Goal: Information Seeking & Learning: Check status

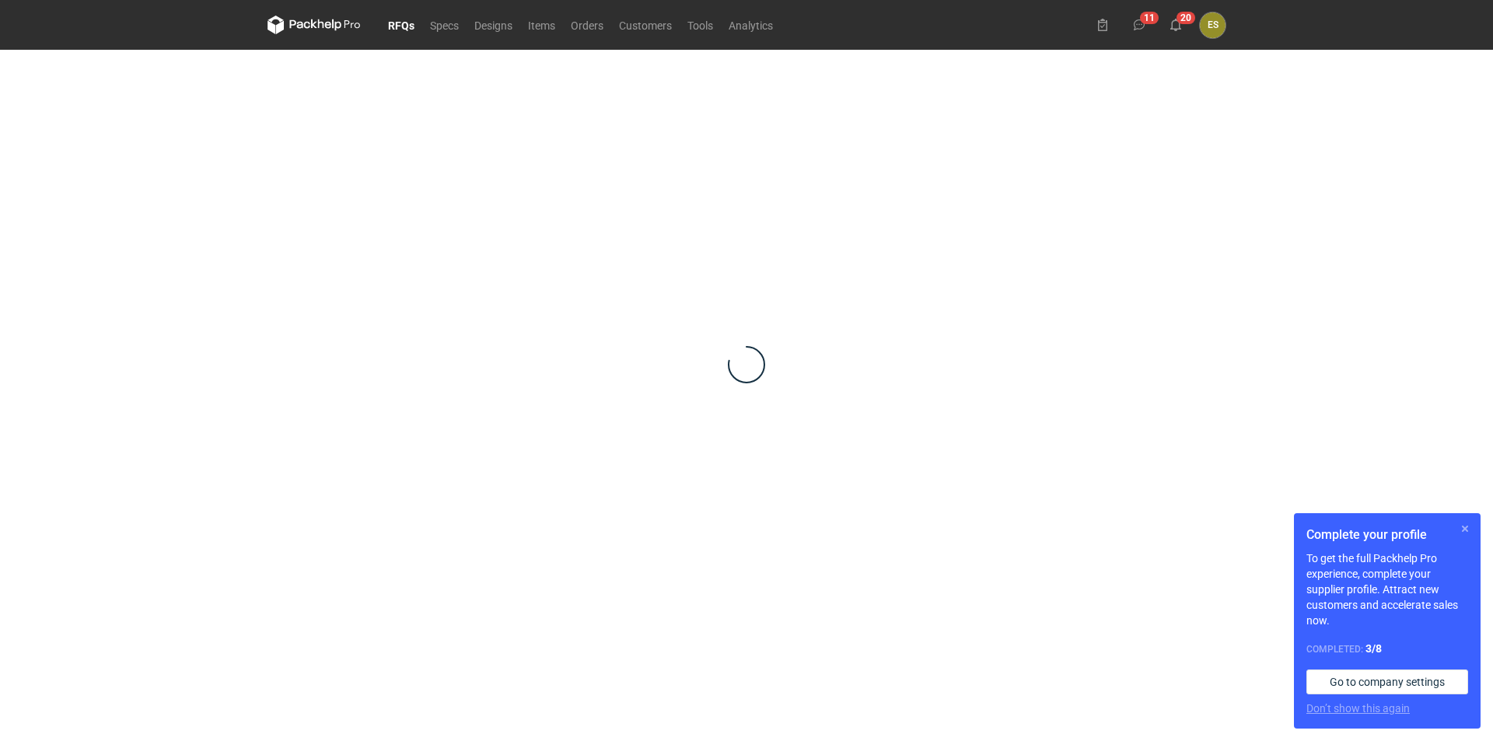
click at [1465, 531] on button "button" at bounding box center [1465, 528] width 19 height 19
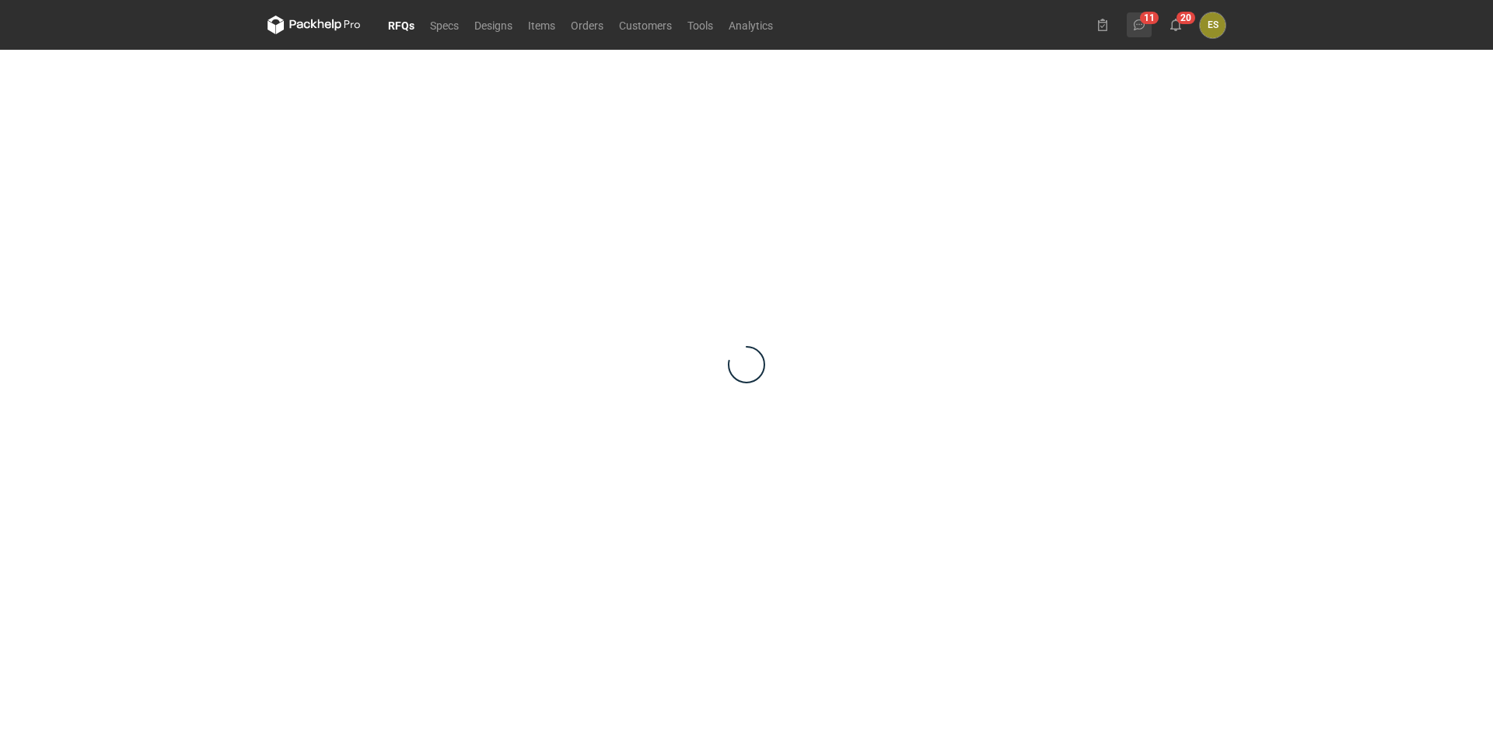
click at [1144, 32] on button "11" at bounding box center [1139, 24] width 25 height 25
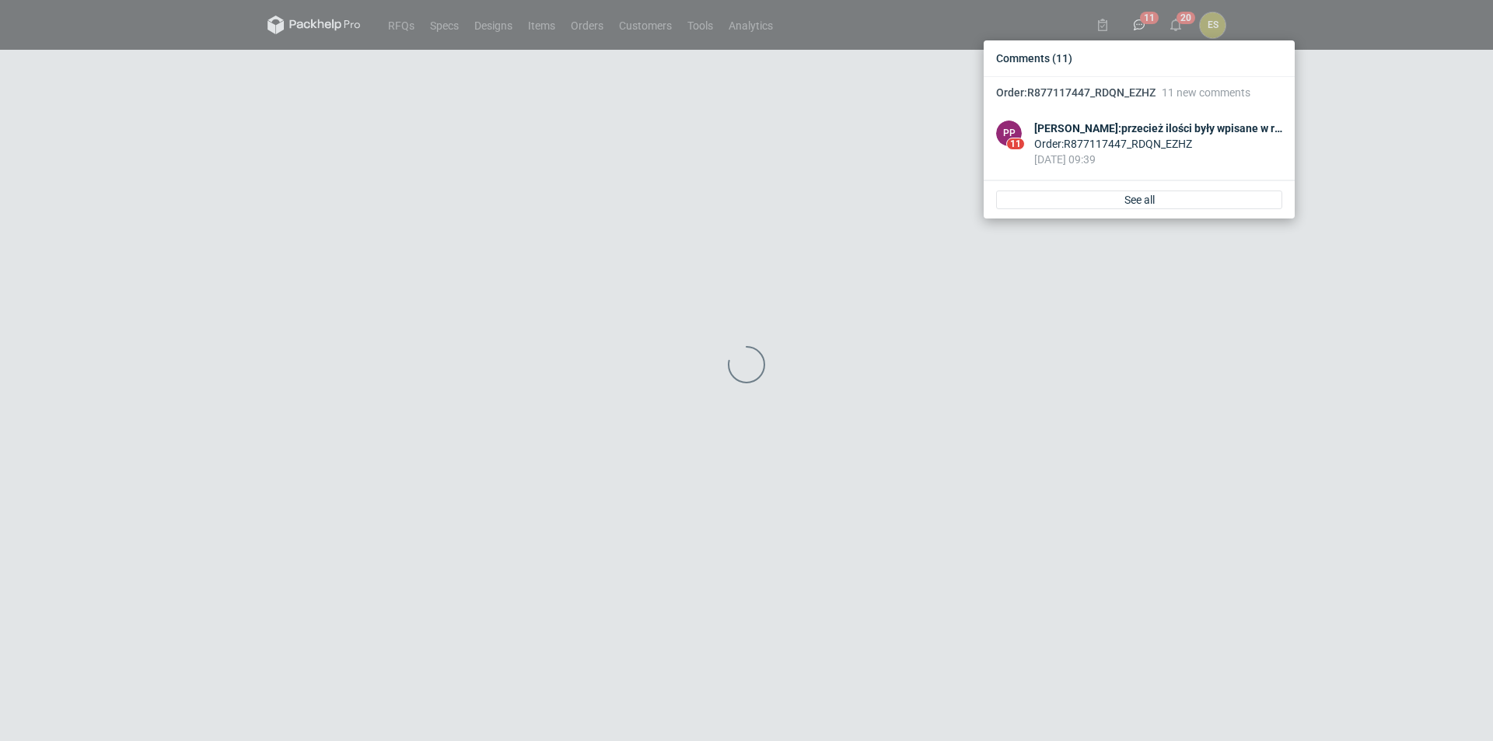
click at [816, 239] on div "Comments (11) Order : R877117447_RDQN_EZHZ 11 new comments PP 11 [PERSON_NAME] …" at bounding box center [746, 370] width 1493 height 741
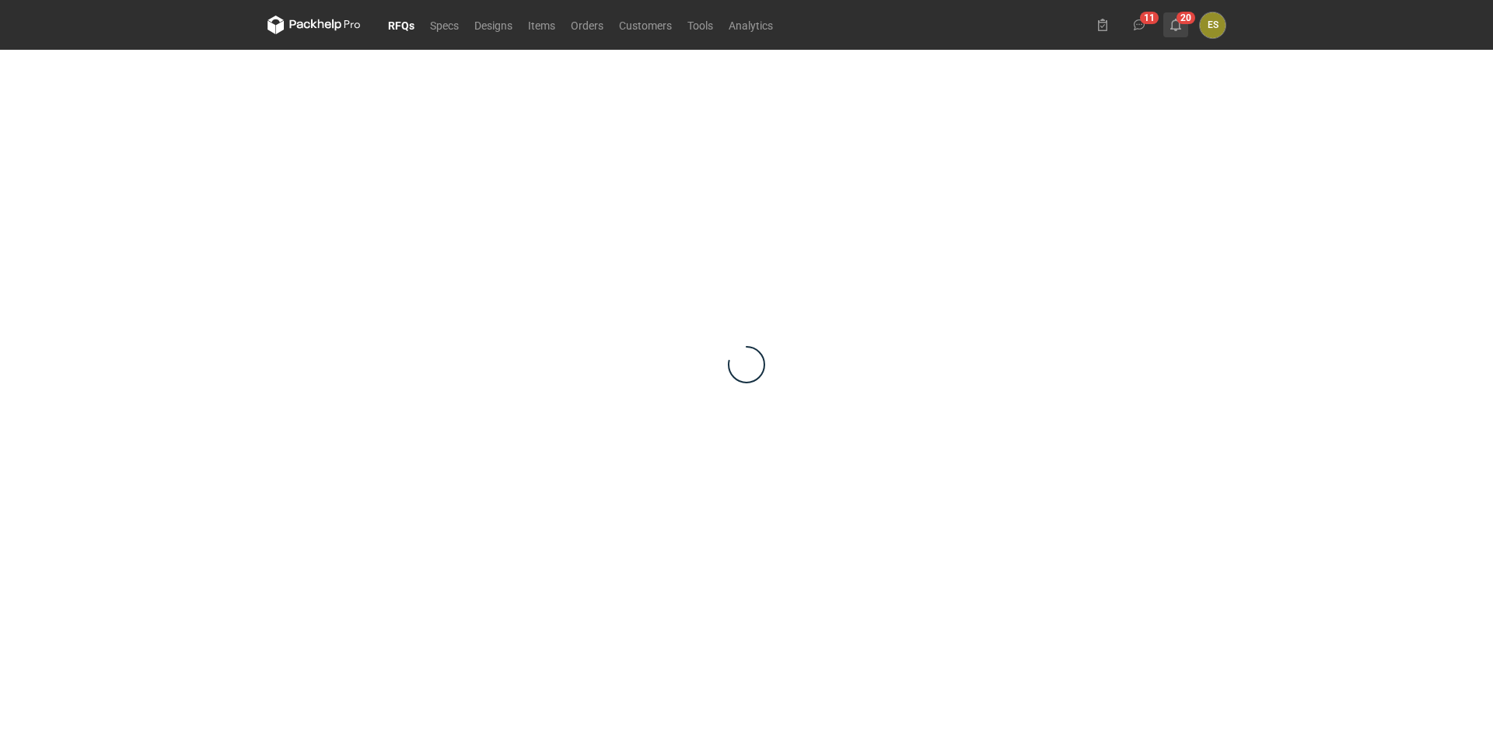
click at [1186, 19] on button "20" at bounding box center [1175, 24] width 25 height 25
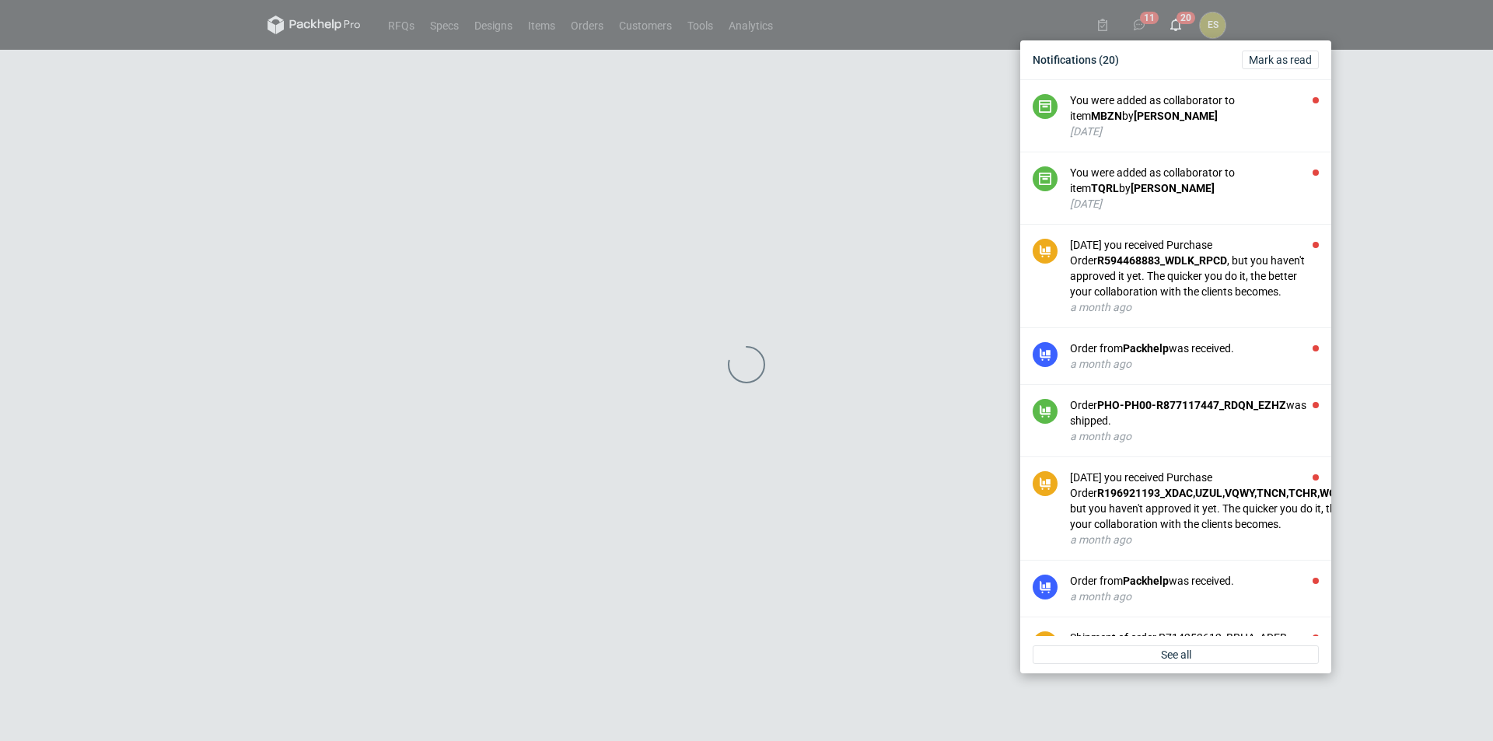
click at [449, 340] on div "Notifications (20) [PERSON_NAME] as read You were added as collaborator to item…" at bounding box center [746, 370] width 1493 height 741
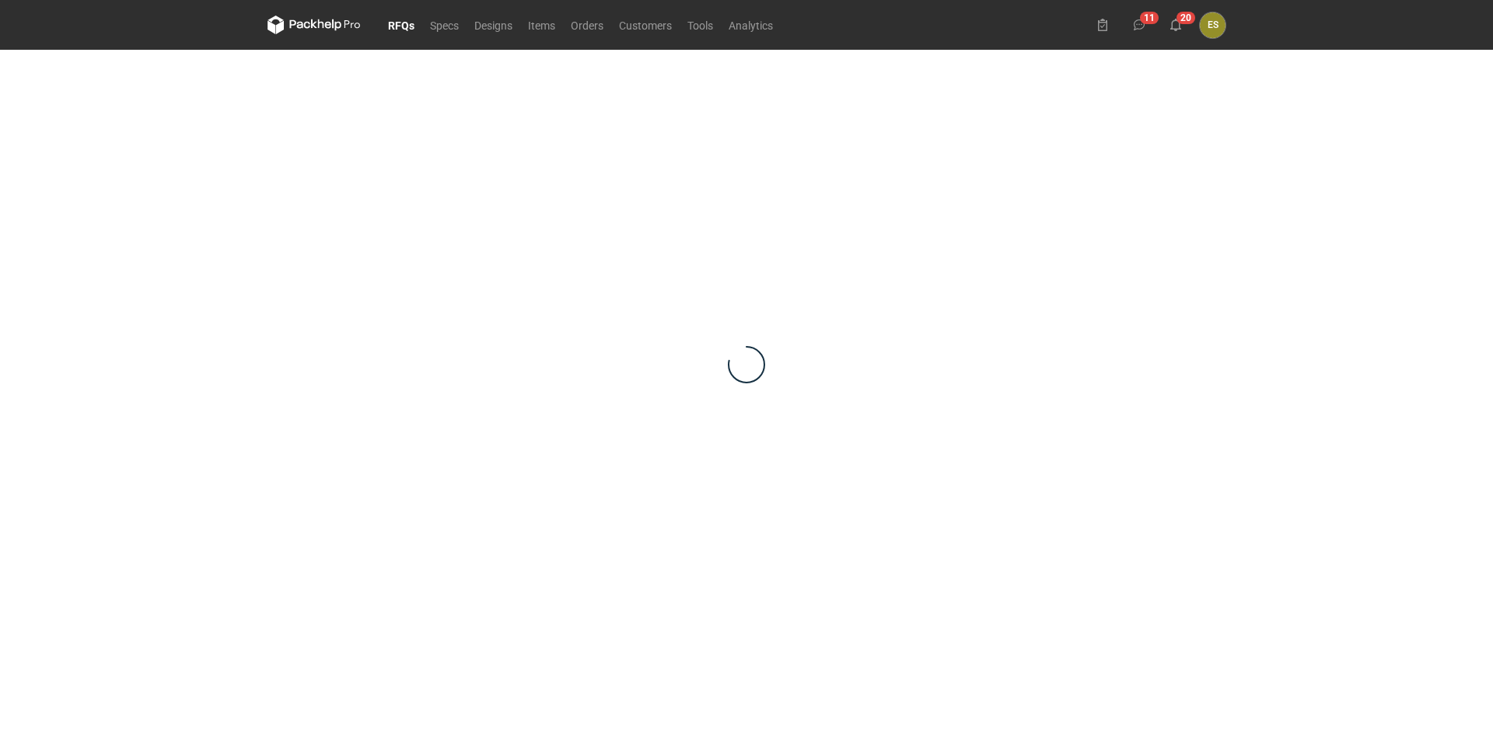
click at [393, 24] on link "RFQs" at bounding box center [401, 25] width 42 height 19
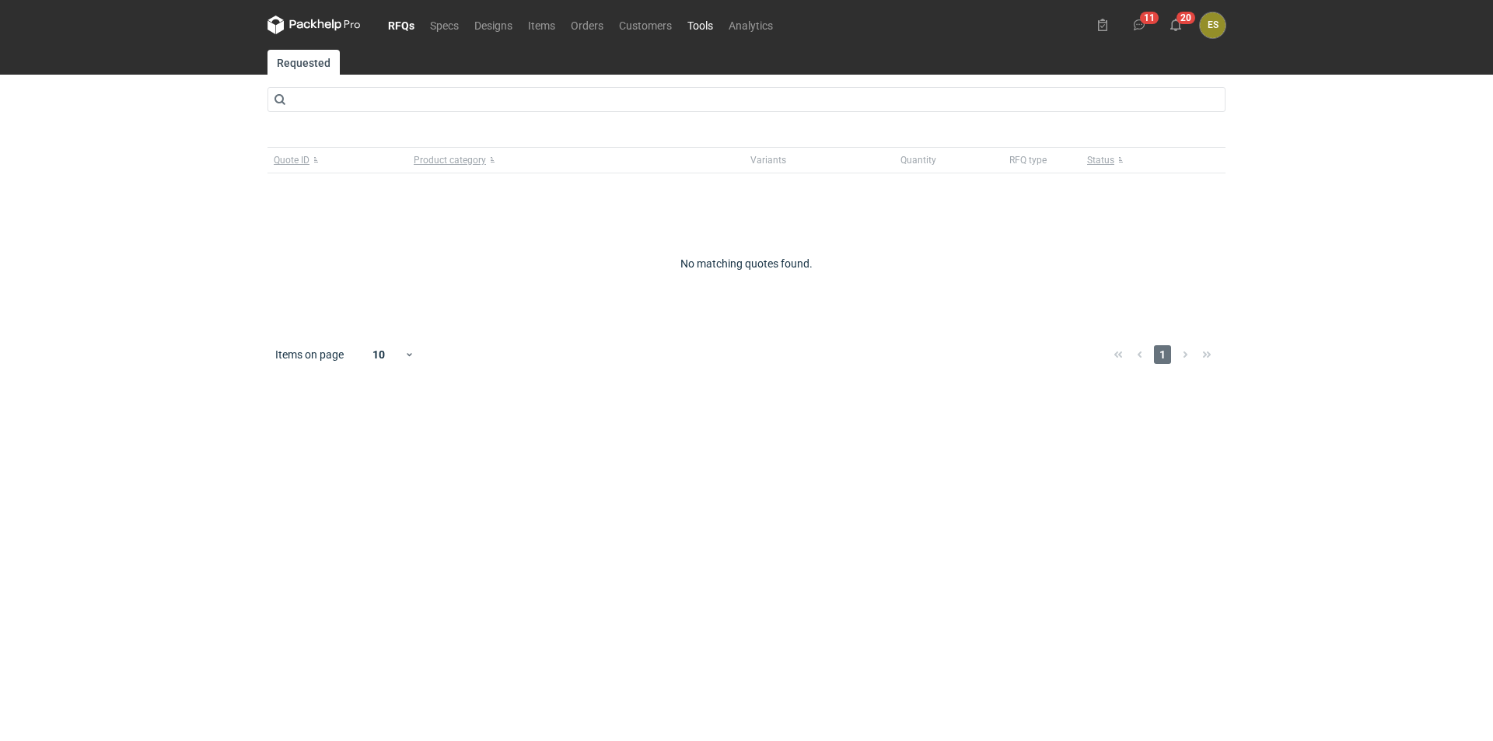
click at [708, 33] on link "Tools" at bounding box center [700, 25] width 41 height 19
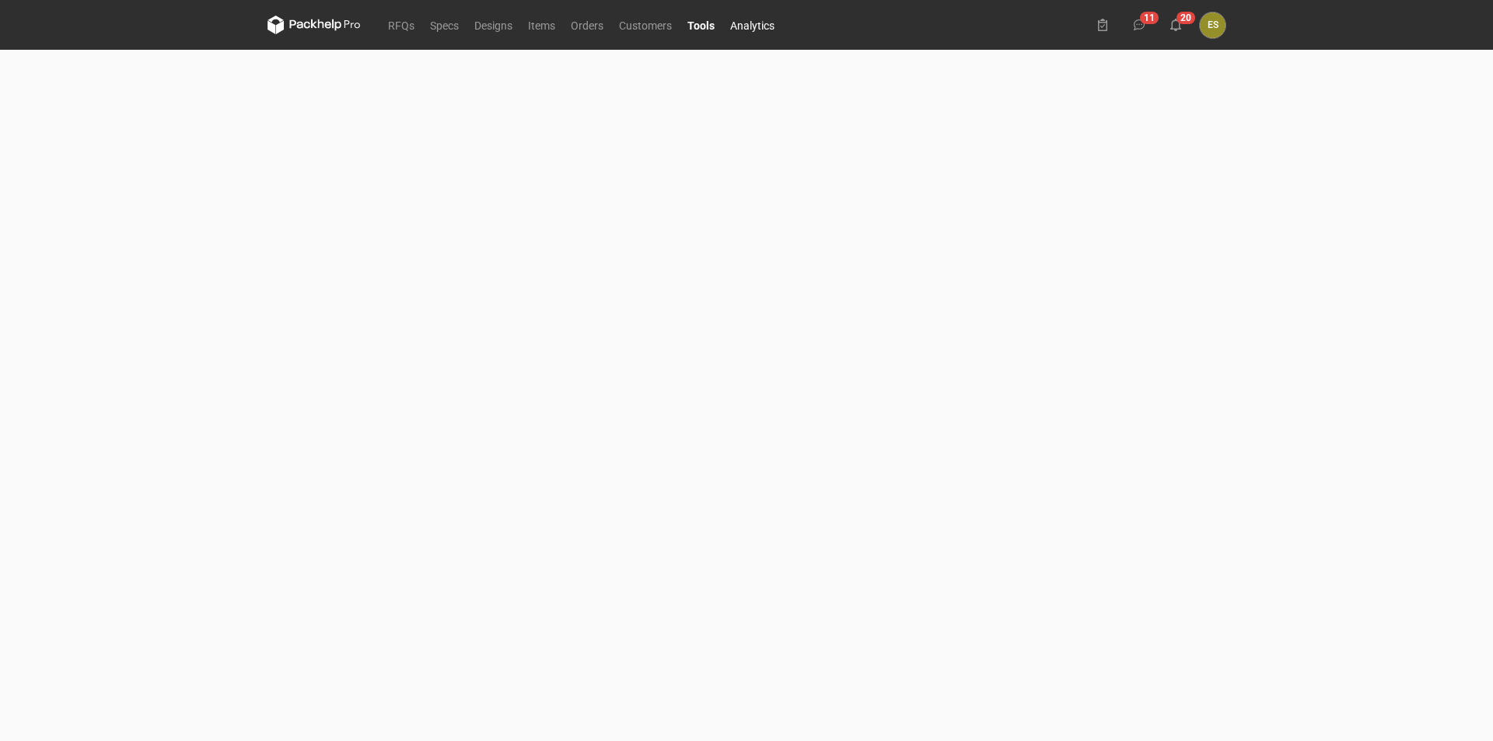
click at [764, 25] on link "Analytics" at bounding box center [752, 25] width 60 height 19
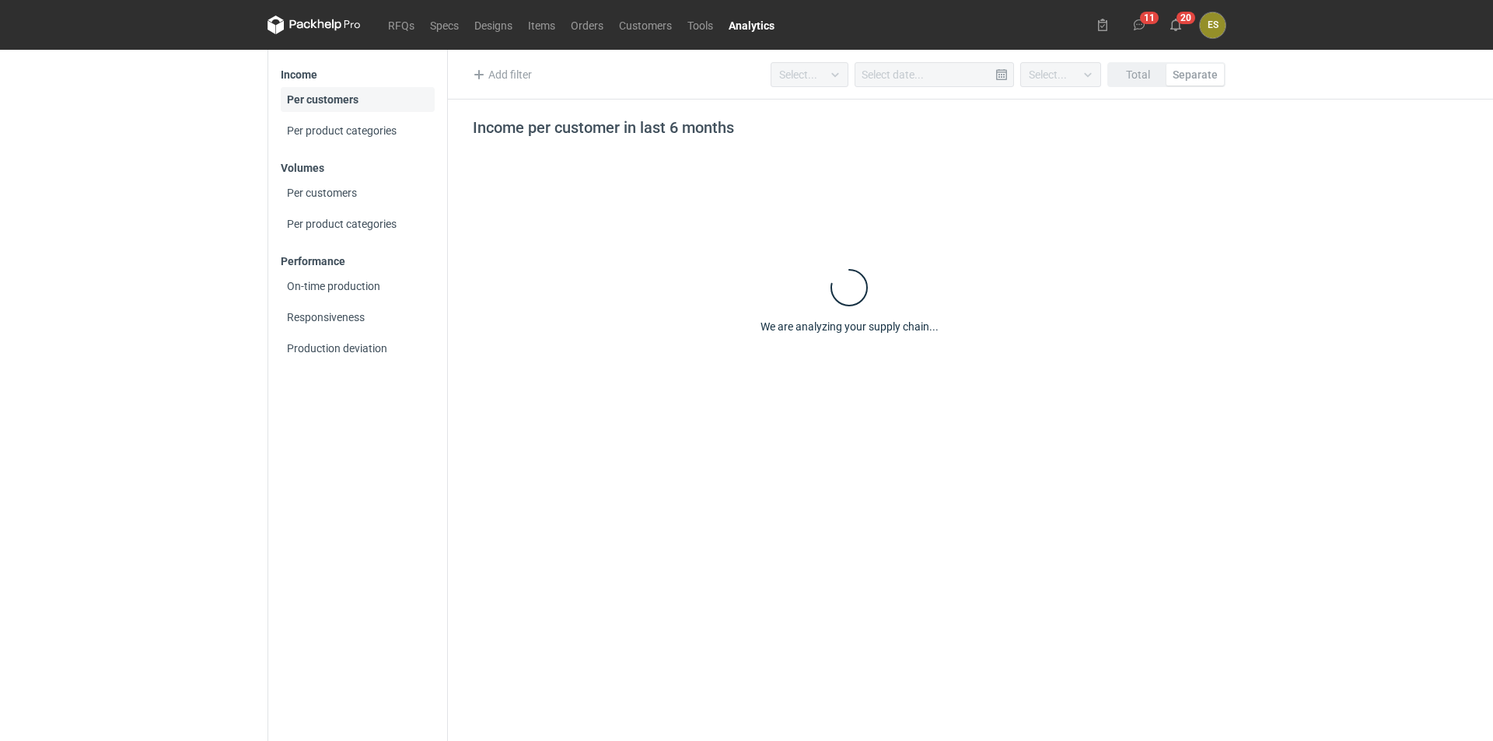
type input "Last 6 months"
type input "[DATE]"
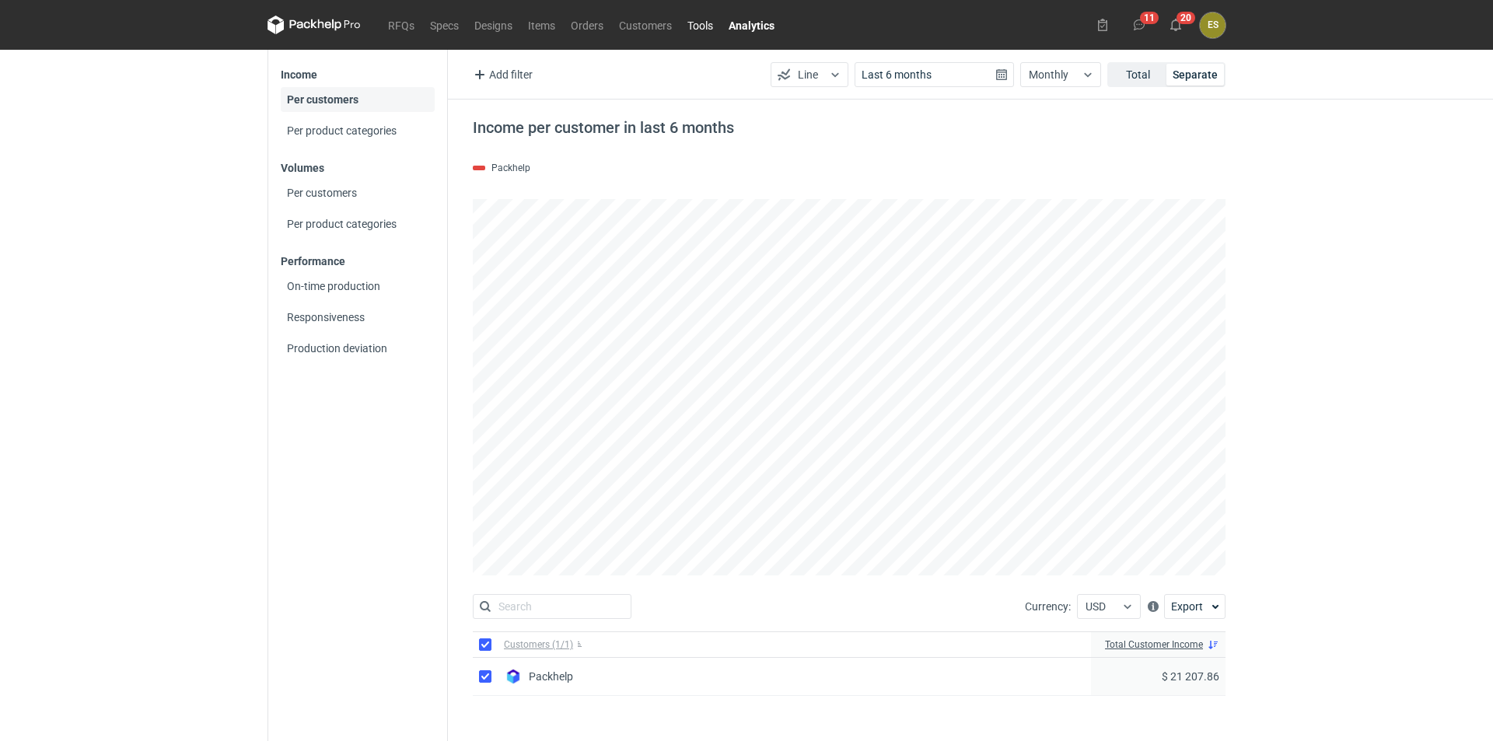
click at [692, 26] on link "Tools" at bounding box center [700, 25] width 41 height 19
